Goal: Navigation & Orientation: Find specific page/section

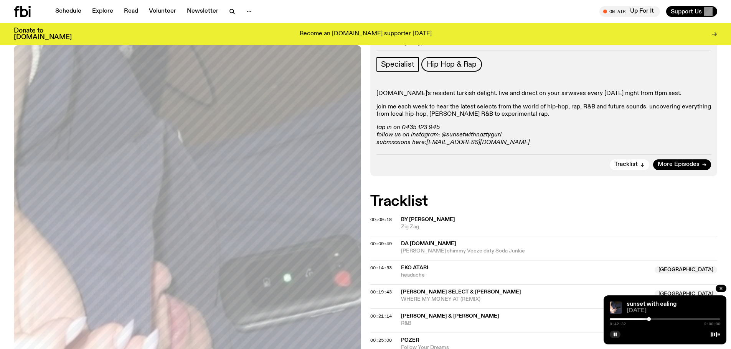
scroll to position [112, 0]
click at [67, 7] on link "Schedule" at bounding box center [68, 11] width 35 height 11
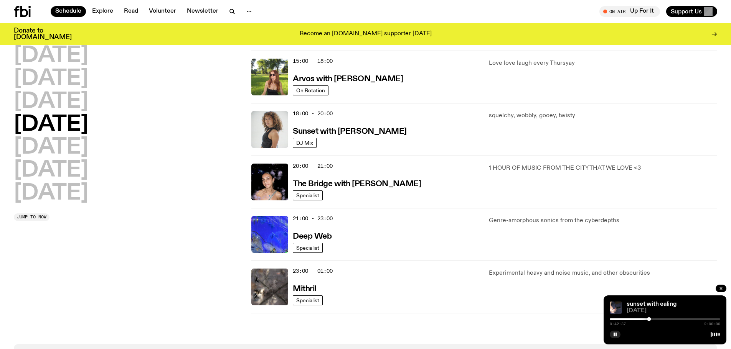
scroll to position [265, 0]
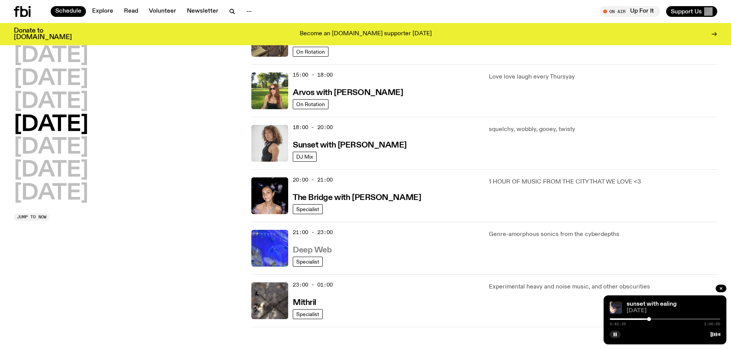
click at [327, 250] on h3 "Deep Web" at bounding box center [312, 251] width 39 height 8
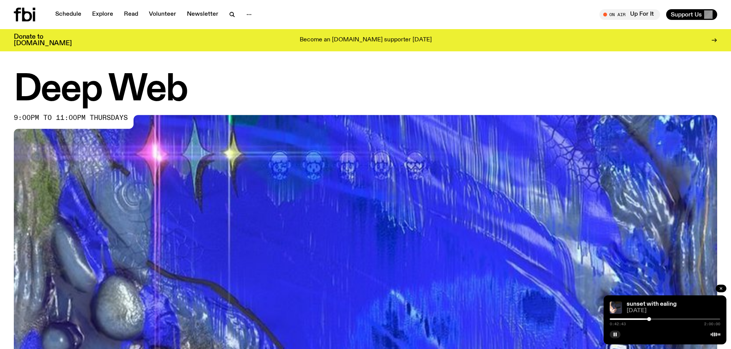
click at [718, 290] on button "button" at bounding box center [720, 289] width 11 height 8
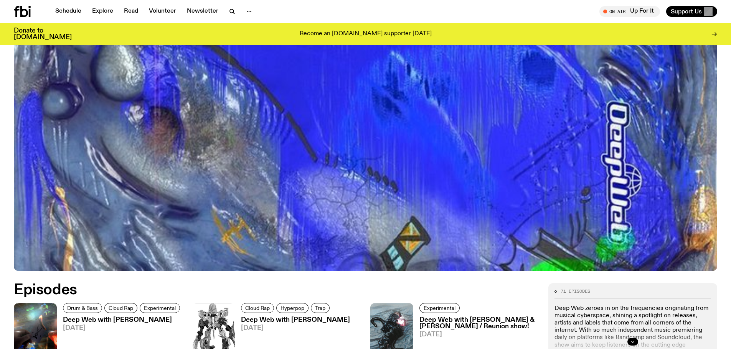
scroll to position [342, 0]
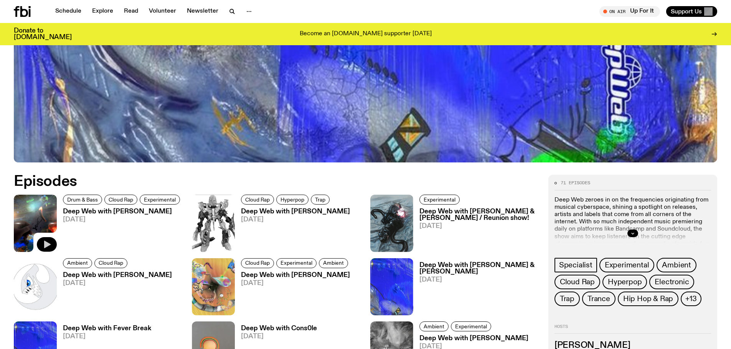
click at [46, 243] on icon "button" at bounding box center [47, 245] width 7 height 8
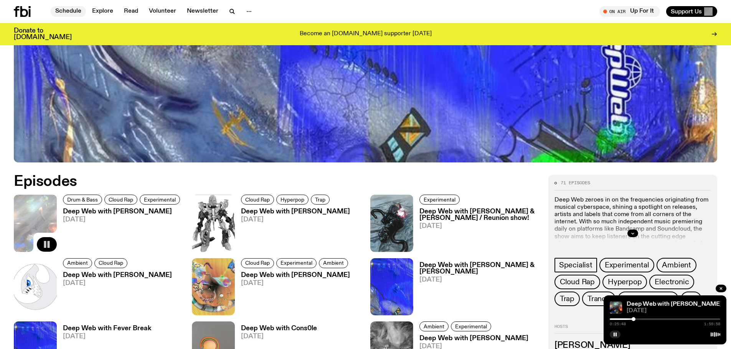
click at [59, 9] on link "Schedule" at bounding box center [68, 11] width 35 height 11
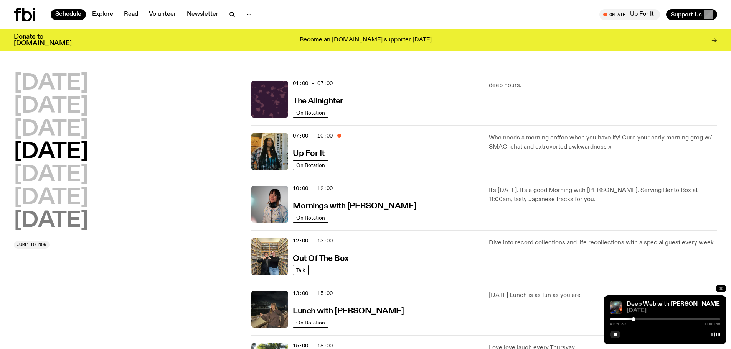
click at [68, 218] on h2 "[DATE]" at bounding box center [51, 221] width 74 height 21
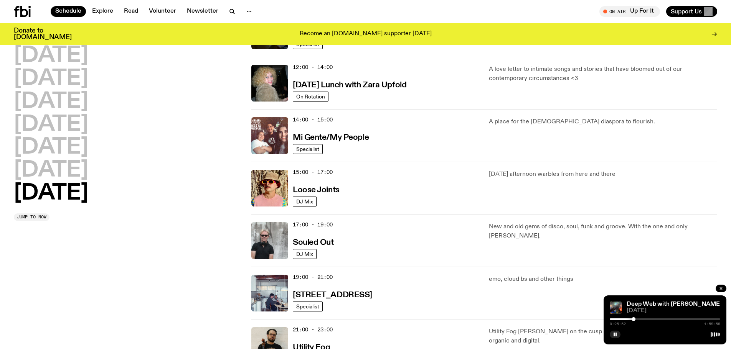
scroll to position [443, 0]
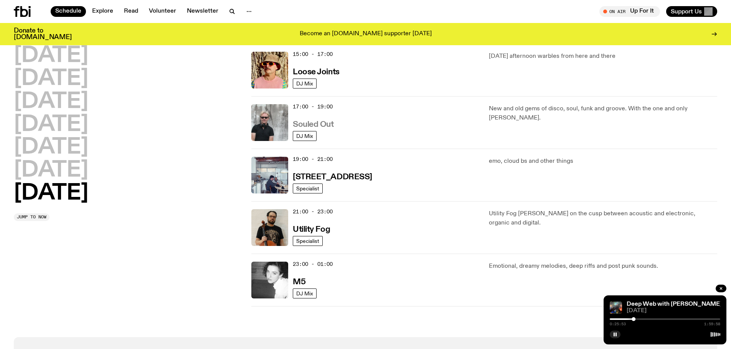
click at [322, 126] on h3 "Souled Out" at bounding box center [313, 125] width 41 height 8
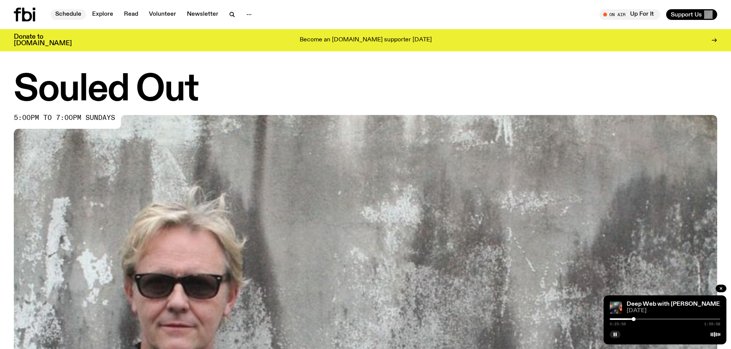
click at [61, 10] on link "Schedule" at bounding box center [68, 14] width 35 height 11
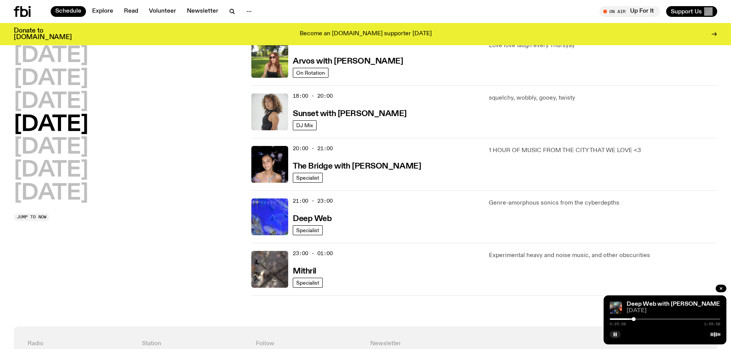
scroll to position [277, 0]
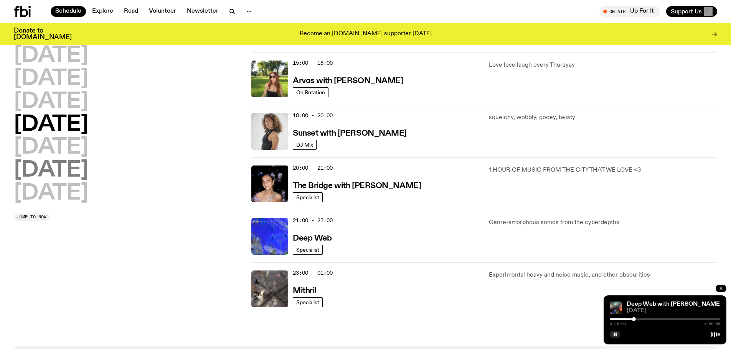
click at [81, 166] on h2 "[DATE]" at bounding box center [51, 170] width 74 height 21
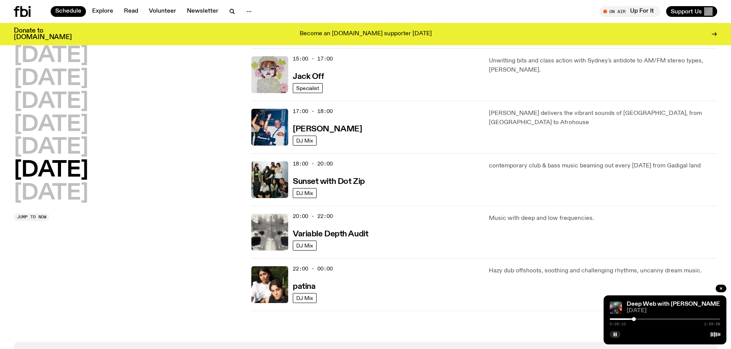
scroll to position [405, 0]
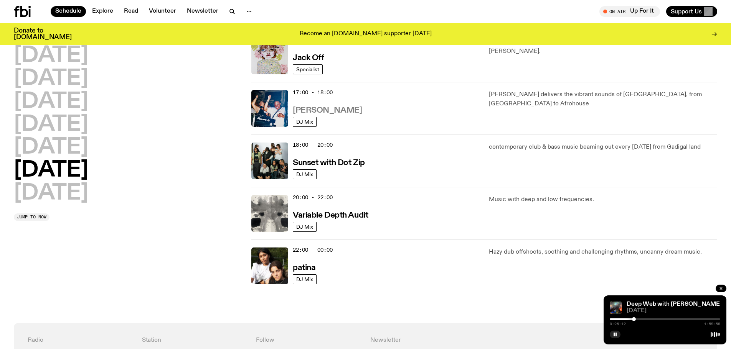
click at [302, 112] on h3 "[PERSON_NAME]" at bounding box center [327, 111] width 69 height 8
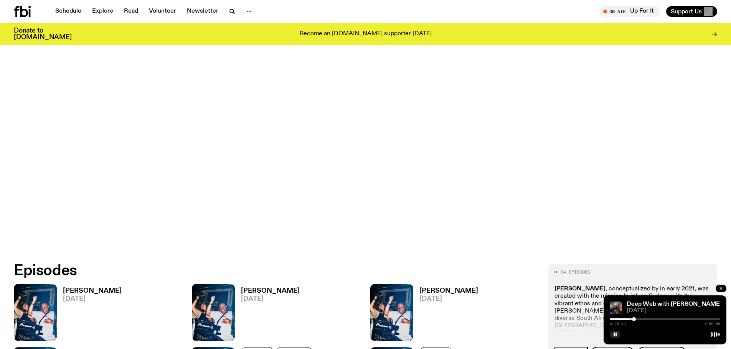
scroll to position [341, 0]
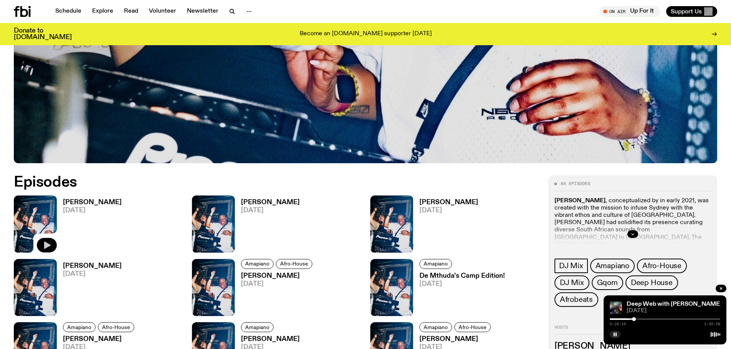
click at [46, 244] on icon "button" at bounding box center [47, 246] width 7 height 8
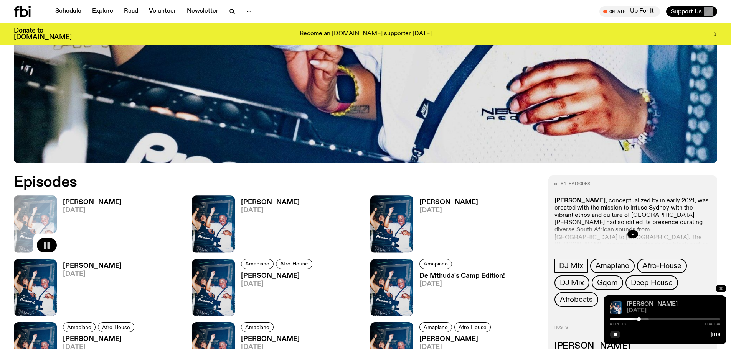
click at [634, 302] on link "[PERSON_NAME]" at bounding box center [651, 305] width 51 height 6
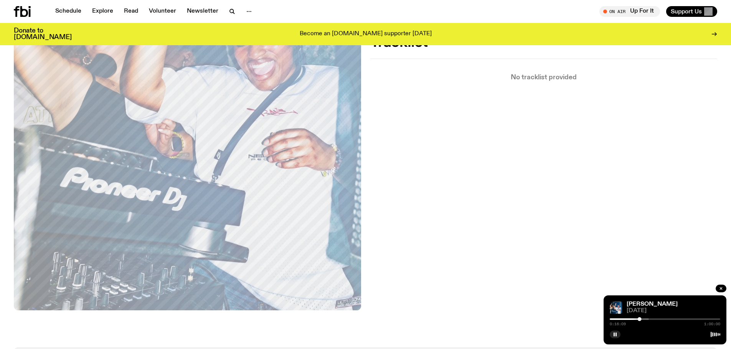
scroll to position [303, 0]
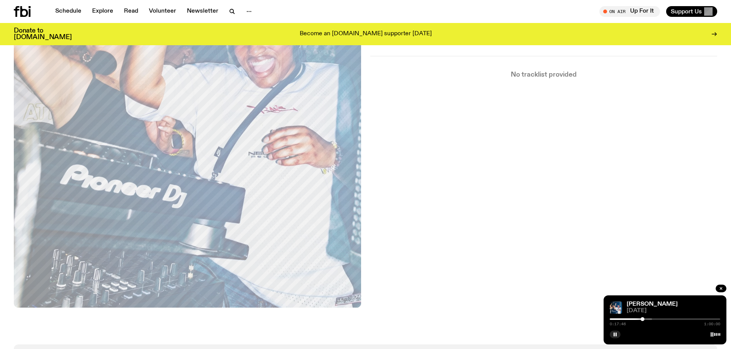
click at [641, 318] on div at bounding box center [642, 320] width 4 height 4
click at [639, 319] on div at bounding box center [586, 320] width 110 height 2
click at [637, 319] on div at bounding box center [639, 320] width 4 height 4
